Goal: Task Accomplishment & Management: Manage account settings

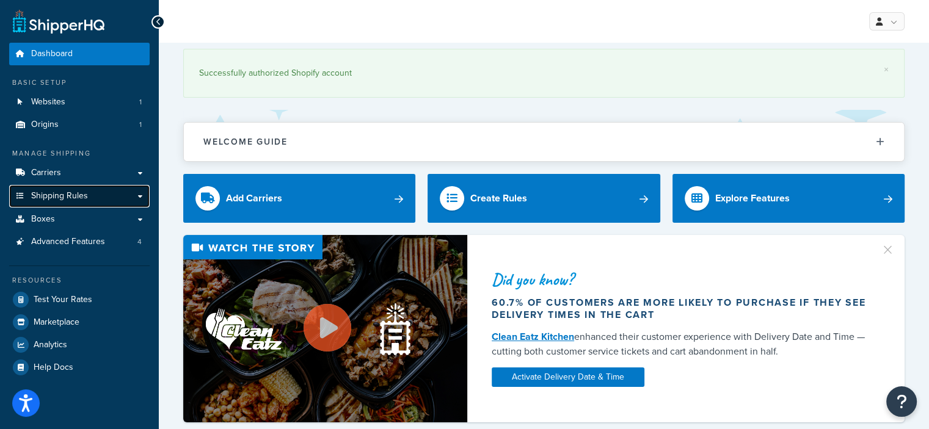
click at [76, 195] on span "Shipping Rules" at bounding box center [59, 196] width 57 height 10
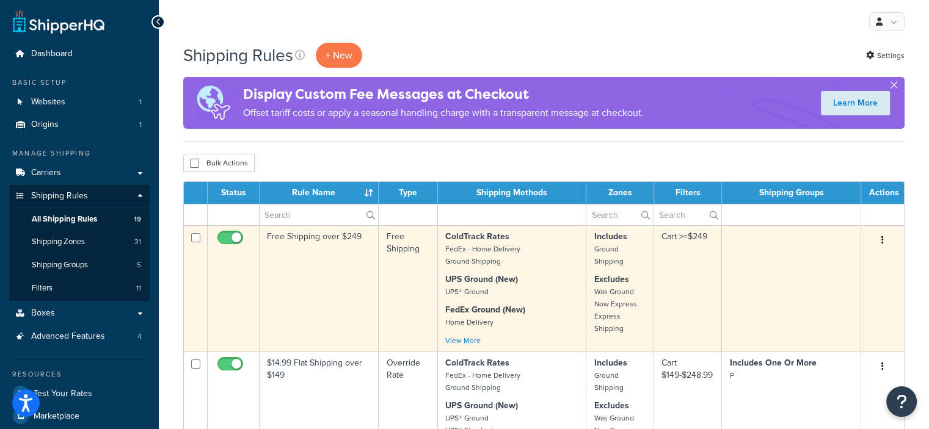
click at [309, 239] on td "Free Shipping over $249" at bounding box center [319, 288] width 119 height 126
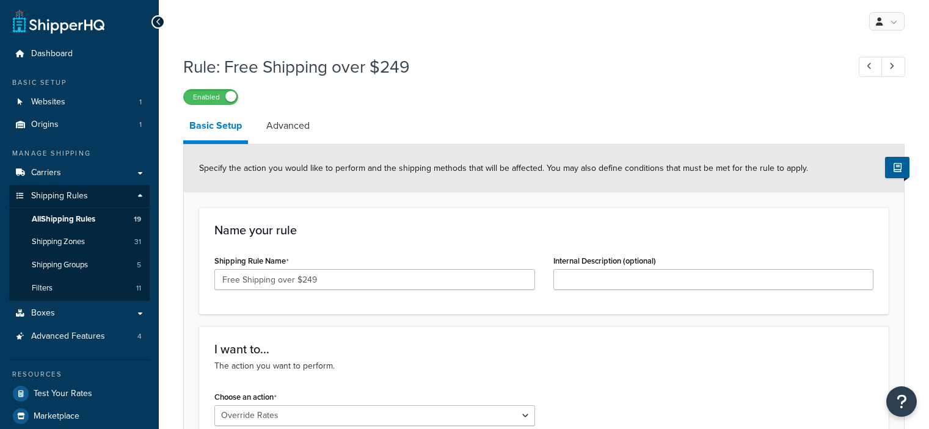
select select "OVERRIDE"
select select "LOCATION"
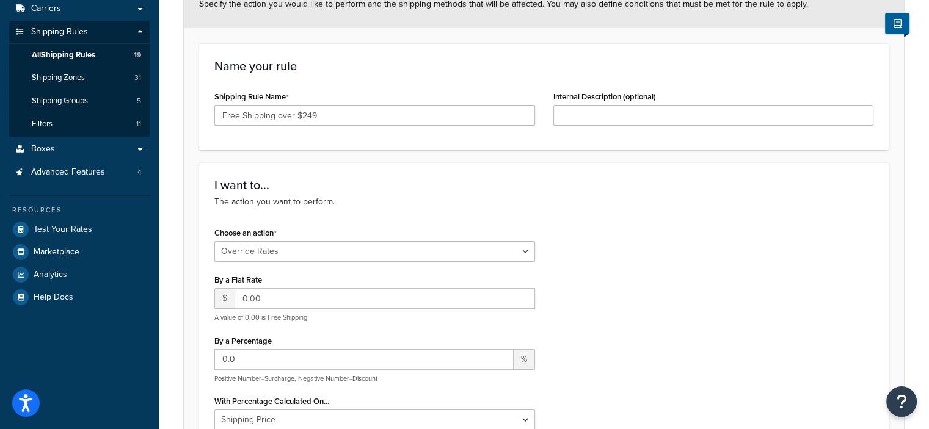
scroll to position [166, 0]
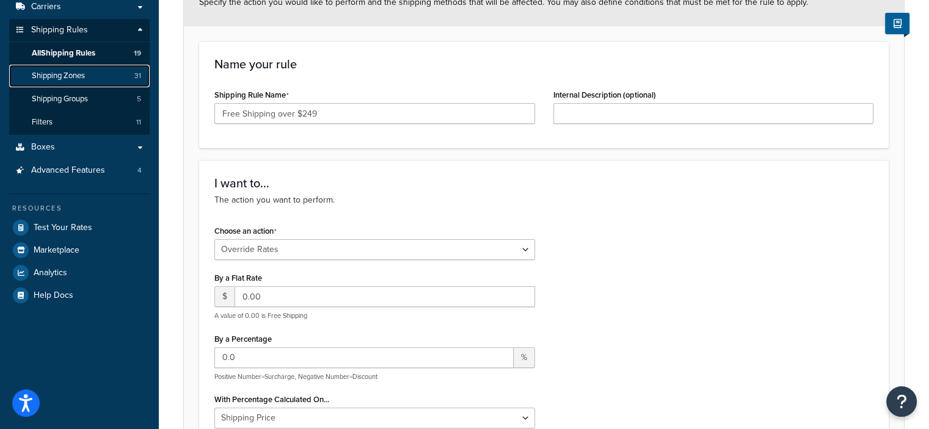
click at [96, 74] on link "Shipping Zones 31" at bounding box center [79, 76] width 140 height 23
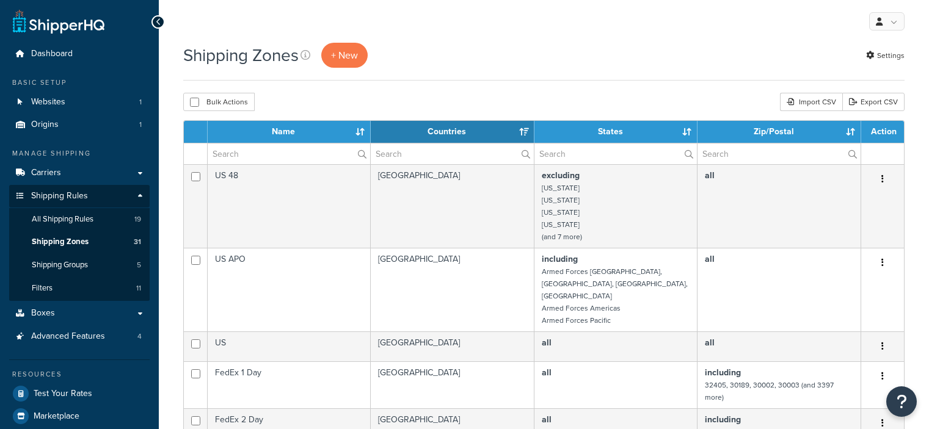
select select "15"
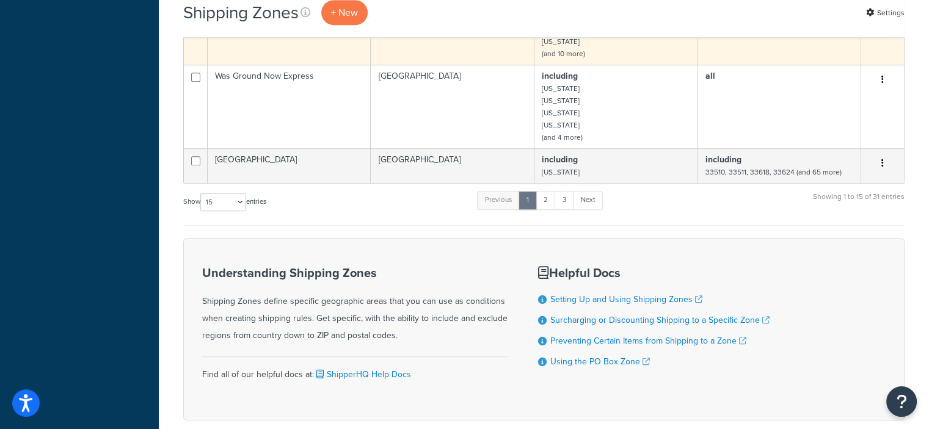
scroll to position [718, 0]
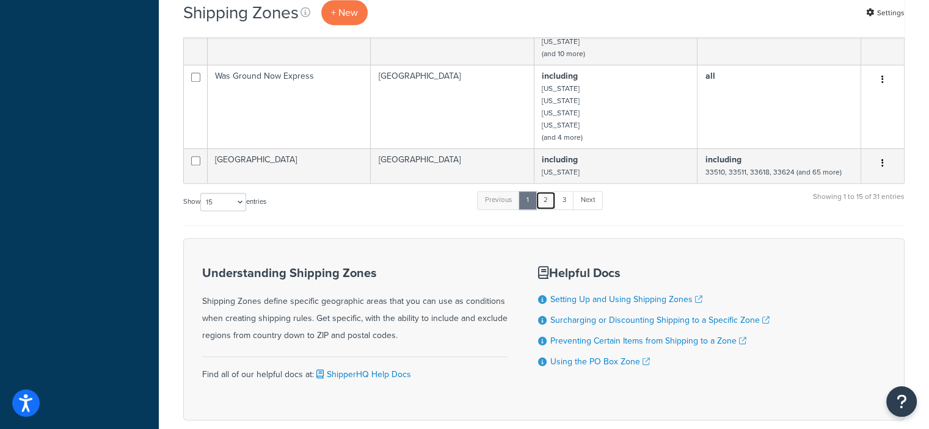
click at [550, 191] on link "2" at bounding box center [546, 200] width 20 height 18
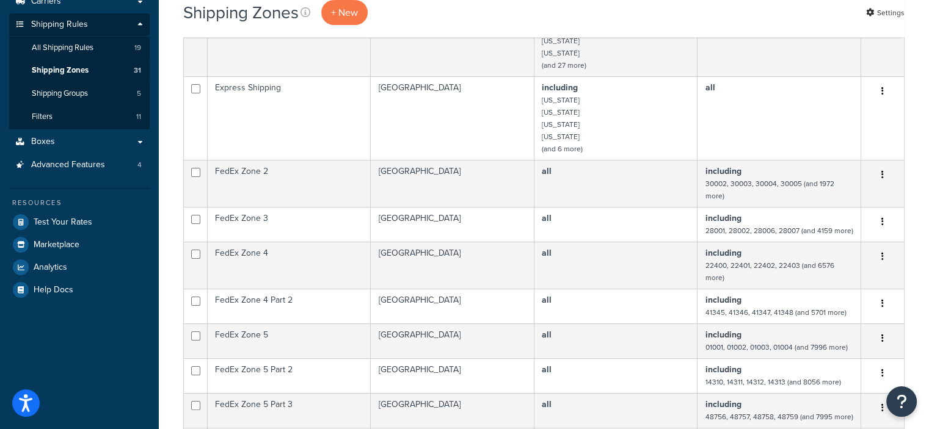
scroll to position [171, 0]
click at [93, 48] on span "All Shipping Rules" at bounding box center [63, 48] width 62 height 10
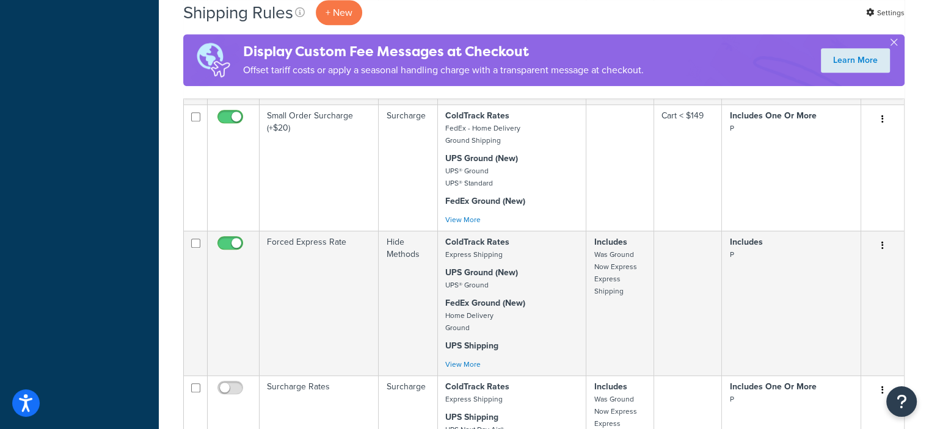
scroll to position [885, 0]
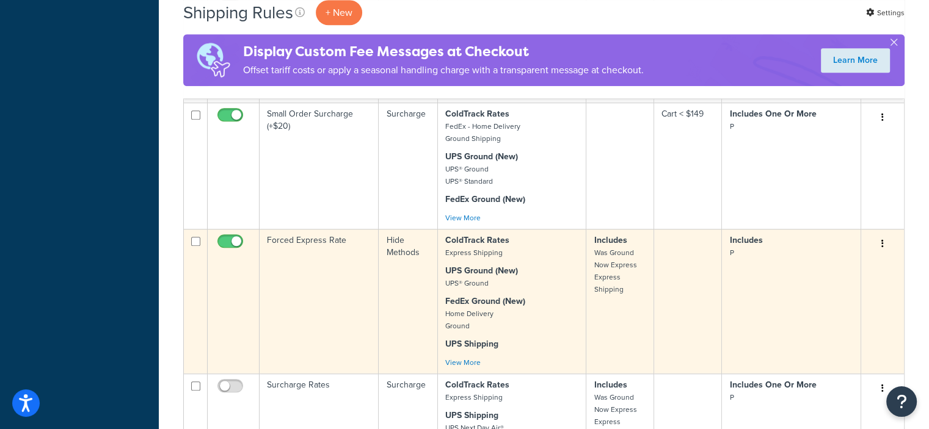
click at [327, 264] on td "Forced Express Rate" at bounding box center [319, 301] width 119 height 145
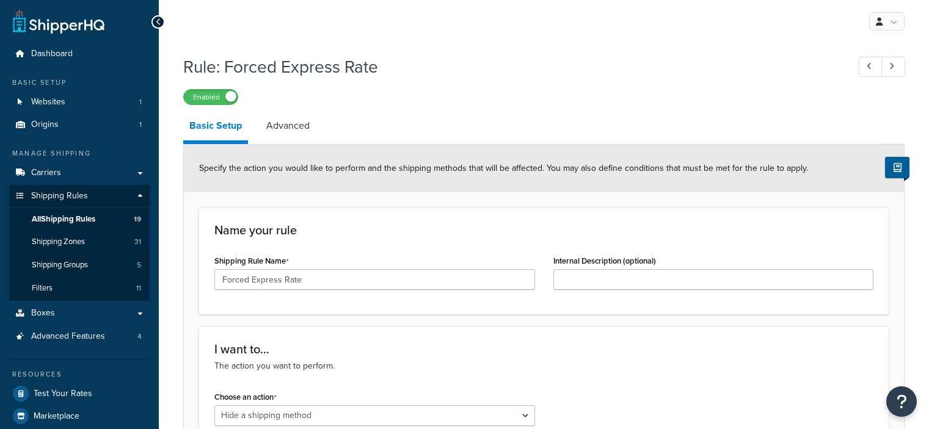
select select "HIDE"
click at [59, 263] on span "Shipping Groups" at bounding box center [60, 265] width 56 height 10
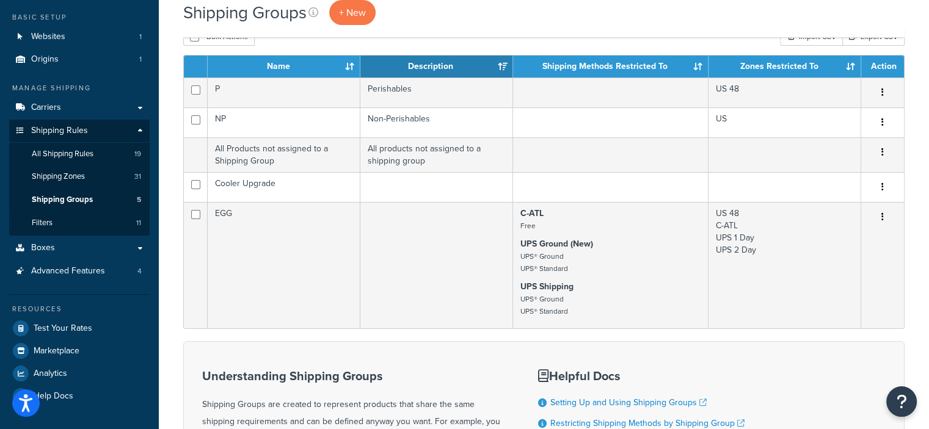
scroll to position [66, 0]
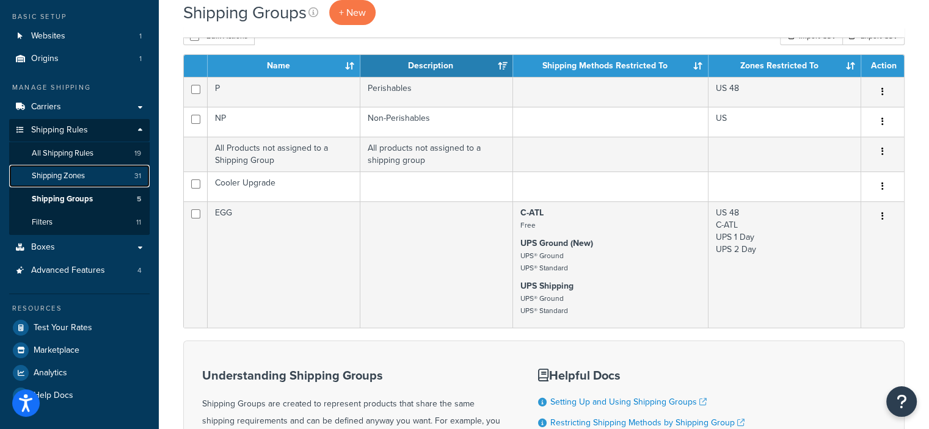
click at [71, 181] on span "Shipping Zones" at bounding box center [58, 176] width 53 height 10
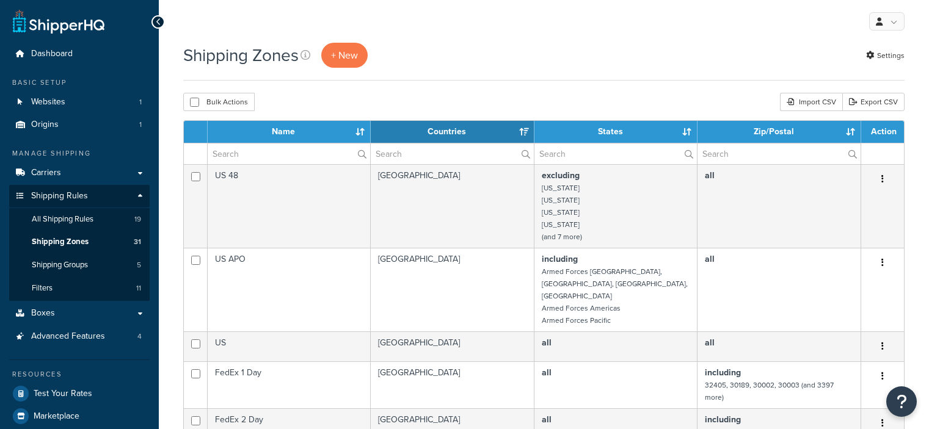
select select "15"
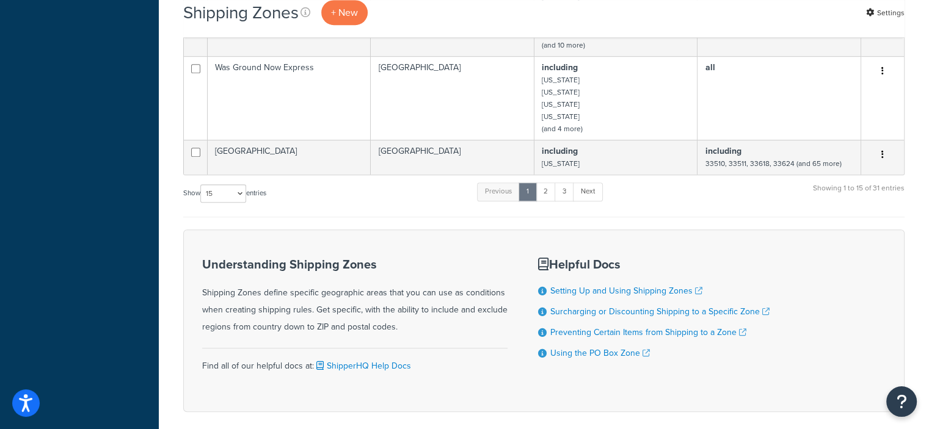
scroll to position [743, 0]
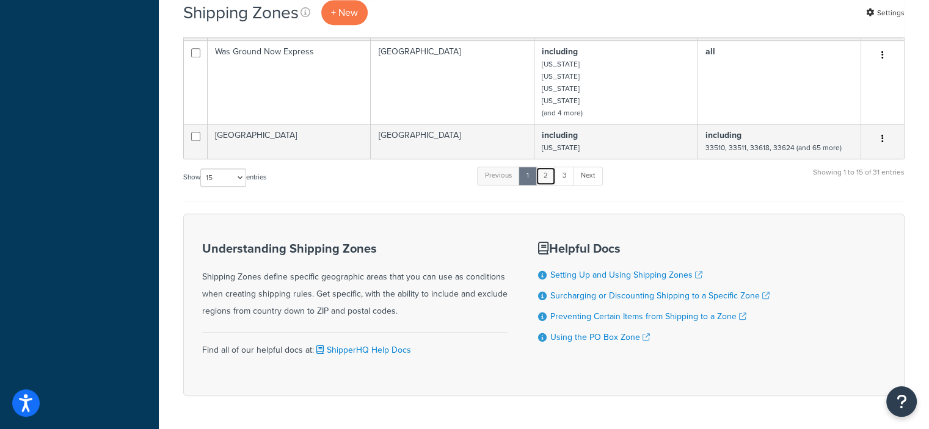
click at [550, 167] on link "2" at bounding box center [546, 176] width 20 height 18
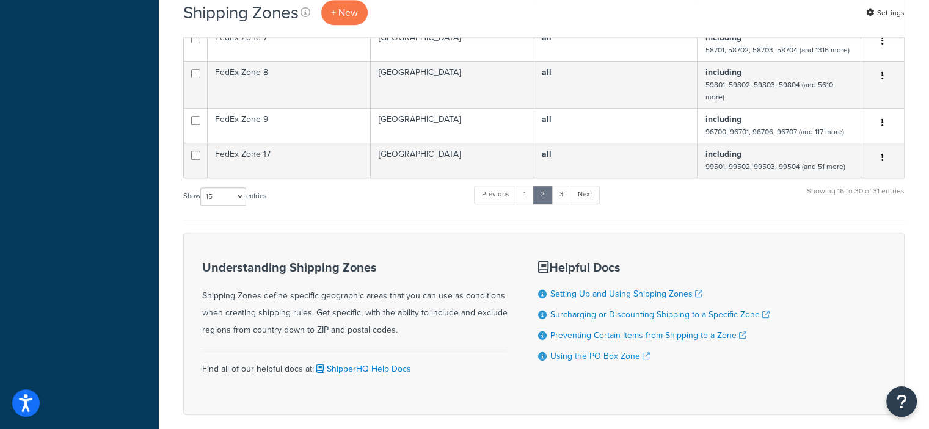
scroll to position [686, 0]
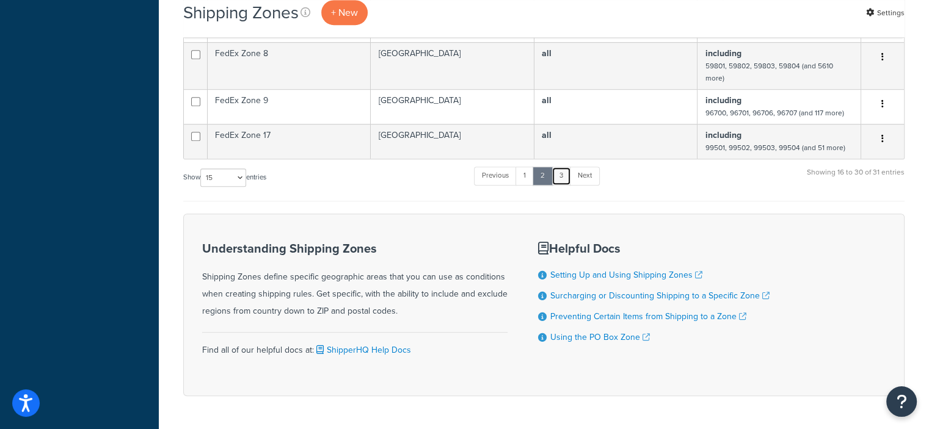
click at [562, 167] on link "3" at bounding box center [561, 176] width 20 height 18
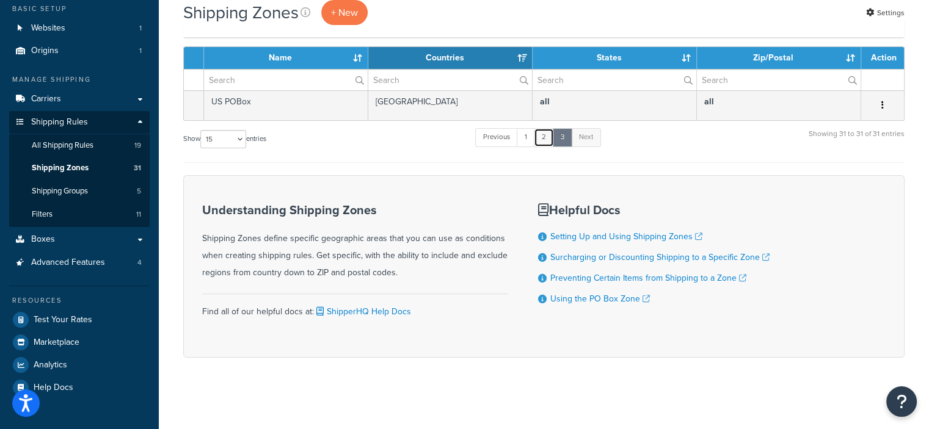
click at [546, 133] on link "2" at bounding box center [544, 137] width 20 height 18
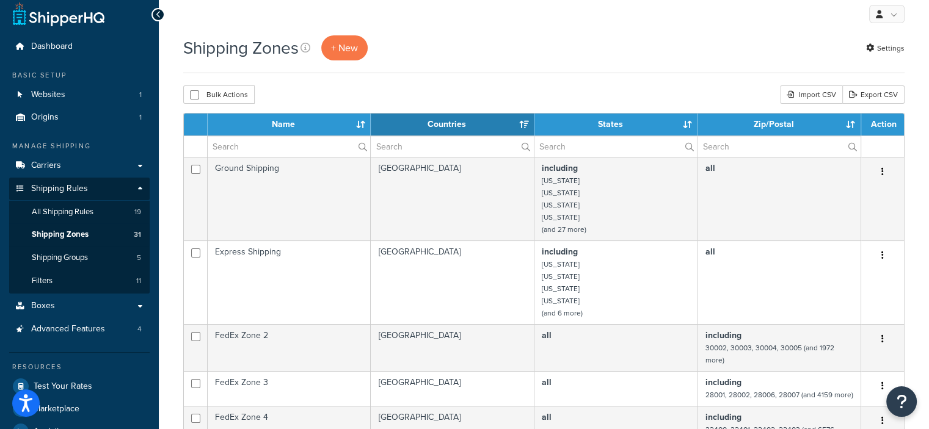
scroll to position [0, 0]
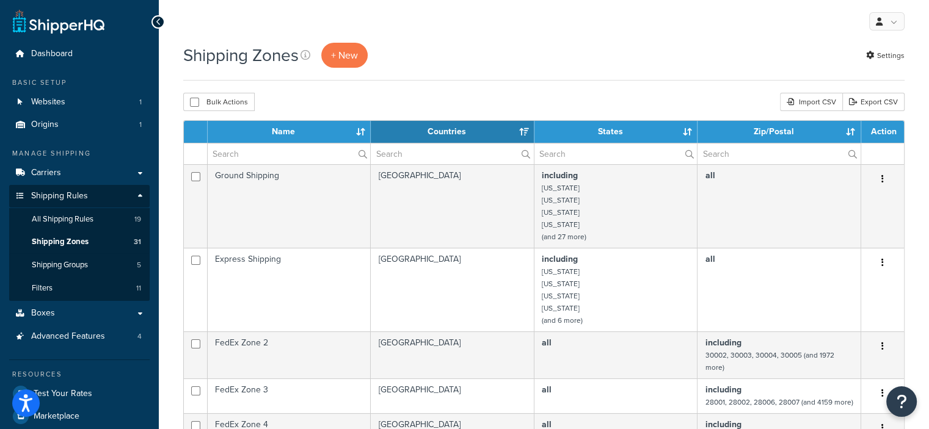
click at [473, 229] on td "[GEOGRAPHIC_DATA]" at bounding box center [453, 206] width 164 height 84
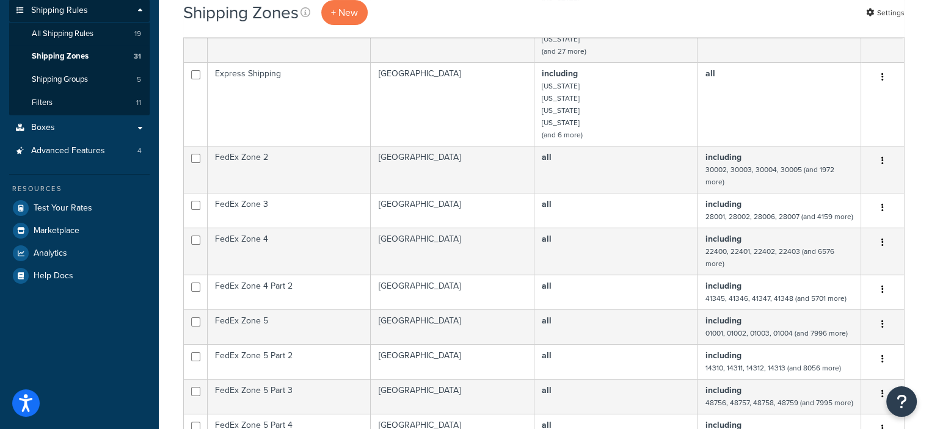
scroll to position [223, 0]
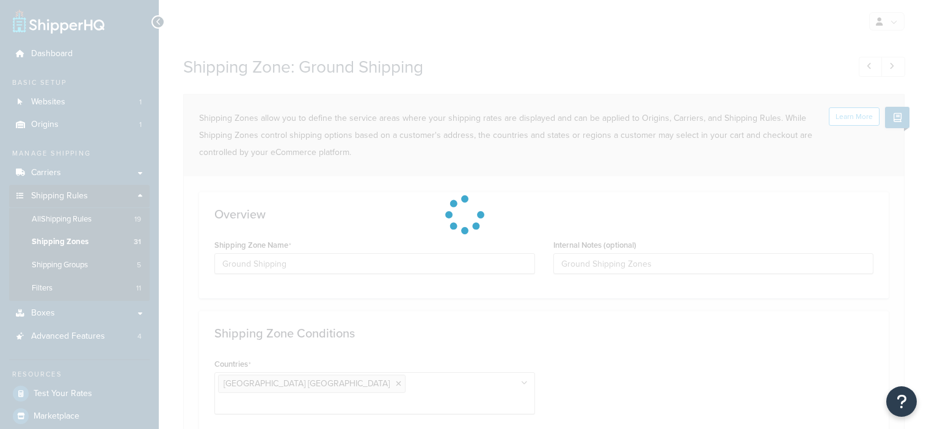
select select "including"
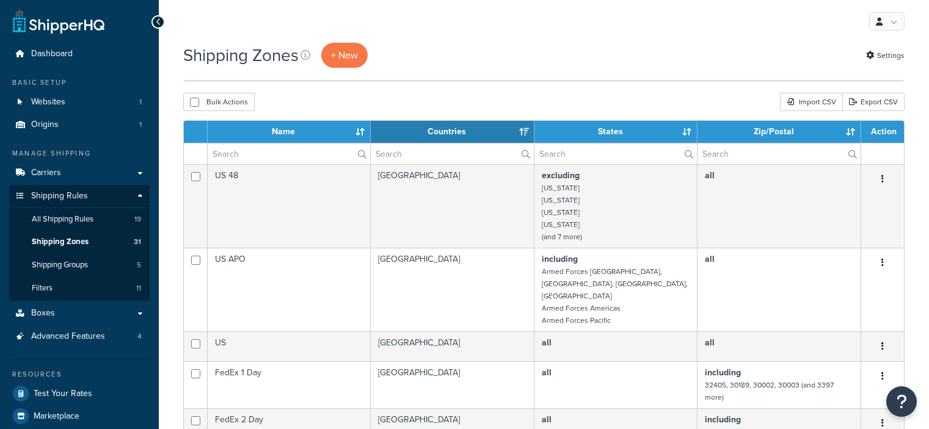
select select "15"
click at [76, 222] on span "All Shipping Rules" at bounding box center [63, 219] width 62 height 10
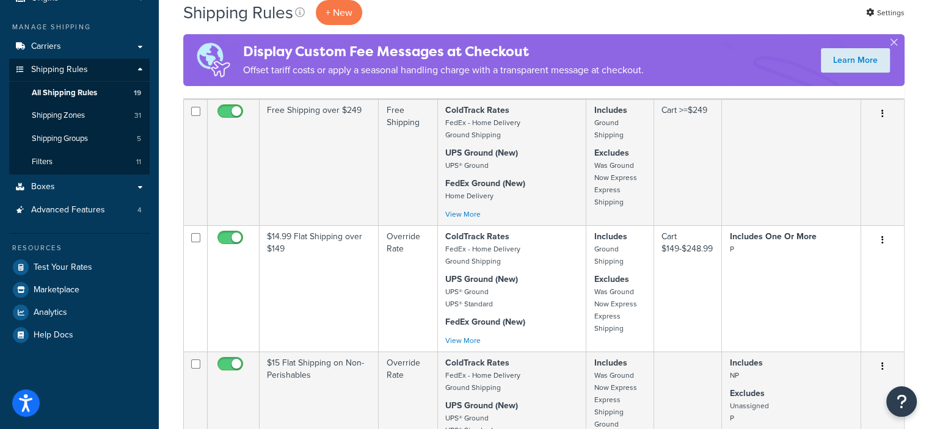
scroll to position [128, 0]
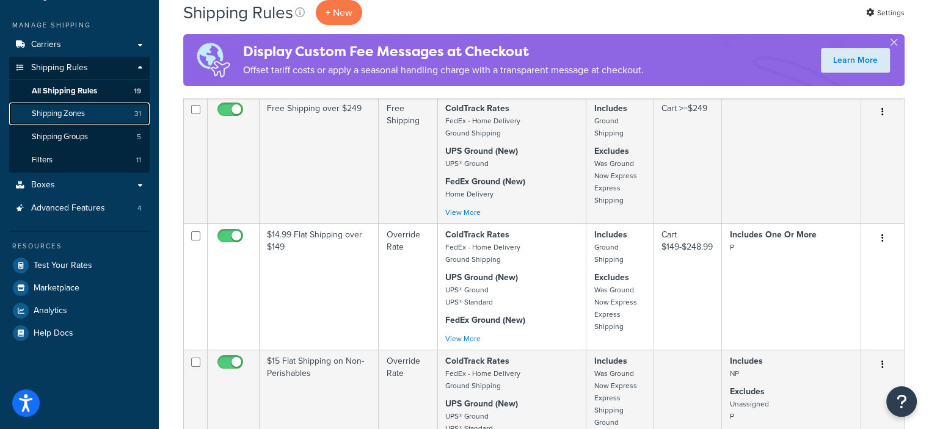
click at [89, 120] on link "Shipping Zones 31" at bounding box center [79, 114] width 140 height 23
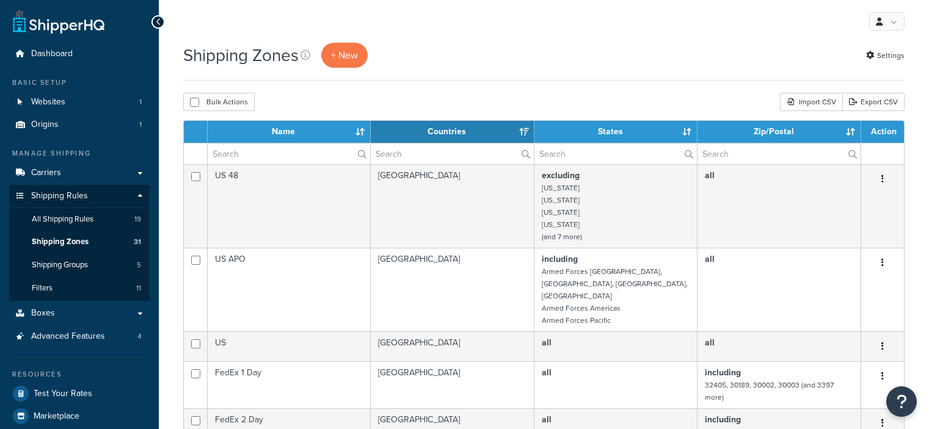
select select "15"
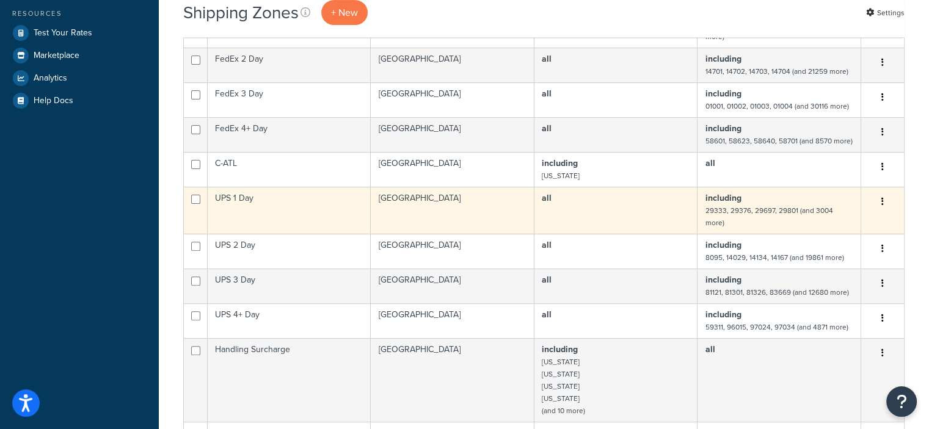
scroll to position [371, 0]
